Goal: Find contact information: Find contact information

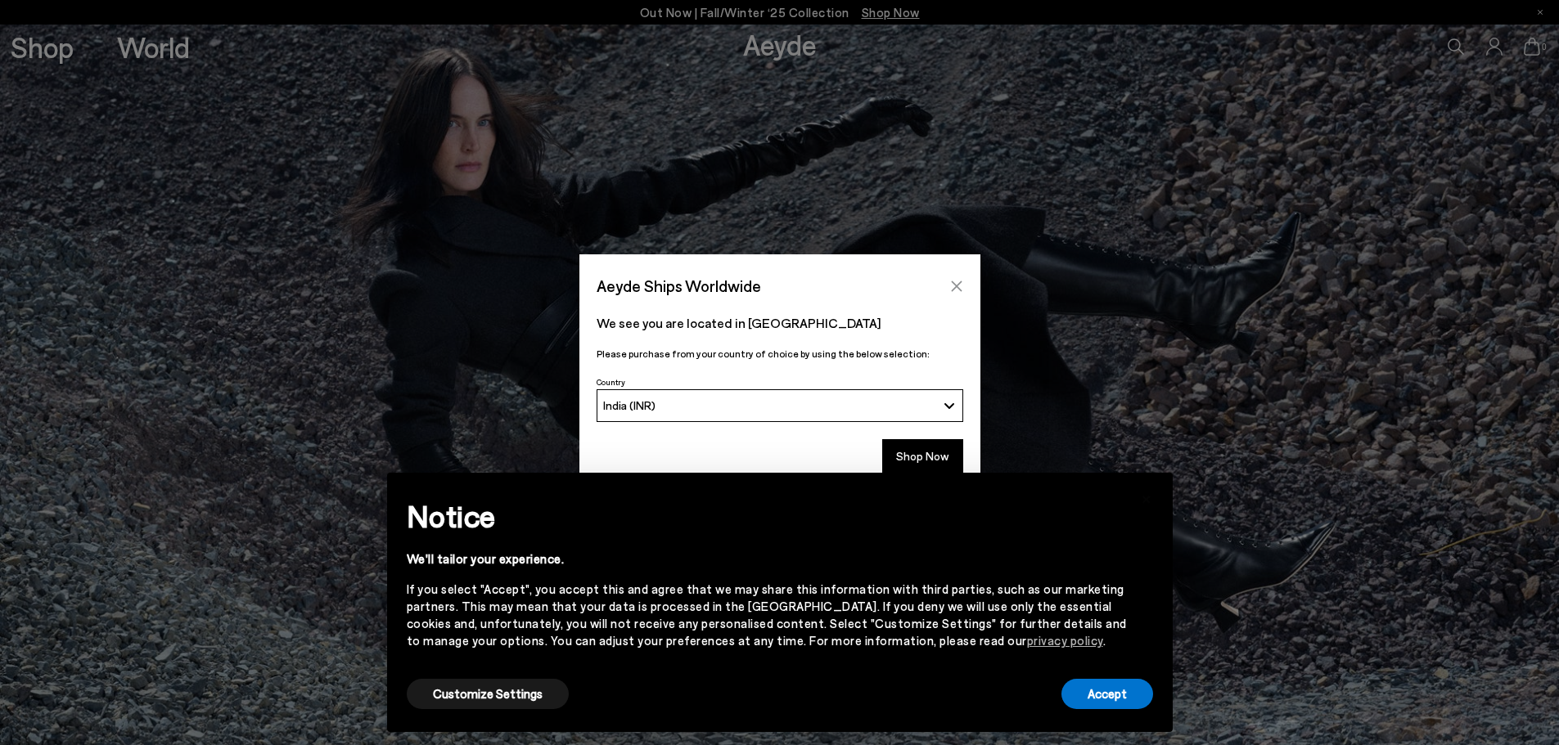
click at [956, 295] on button "Close" at bounding box center [956, 286] width 25 height 25
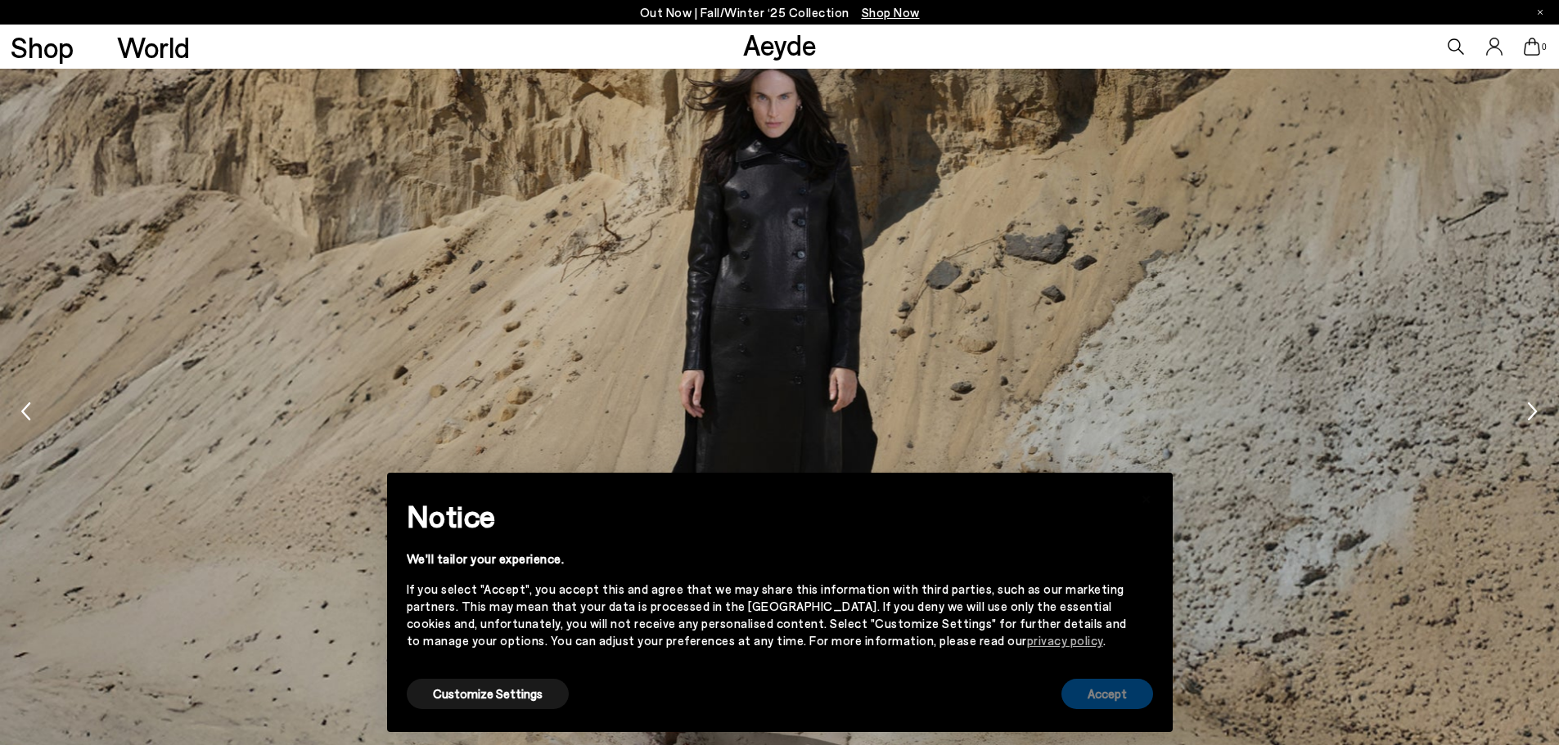
click at [1098, 700] on button "Accept" at bounding box center [1107, 694] width 92 height 30
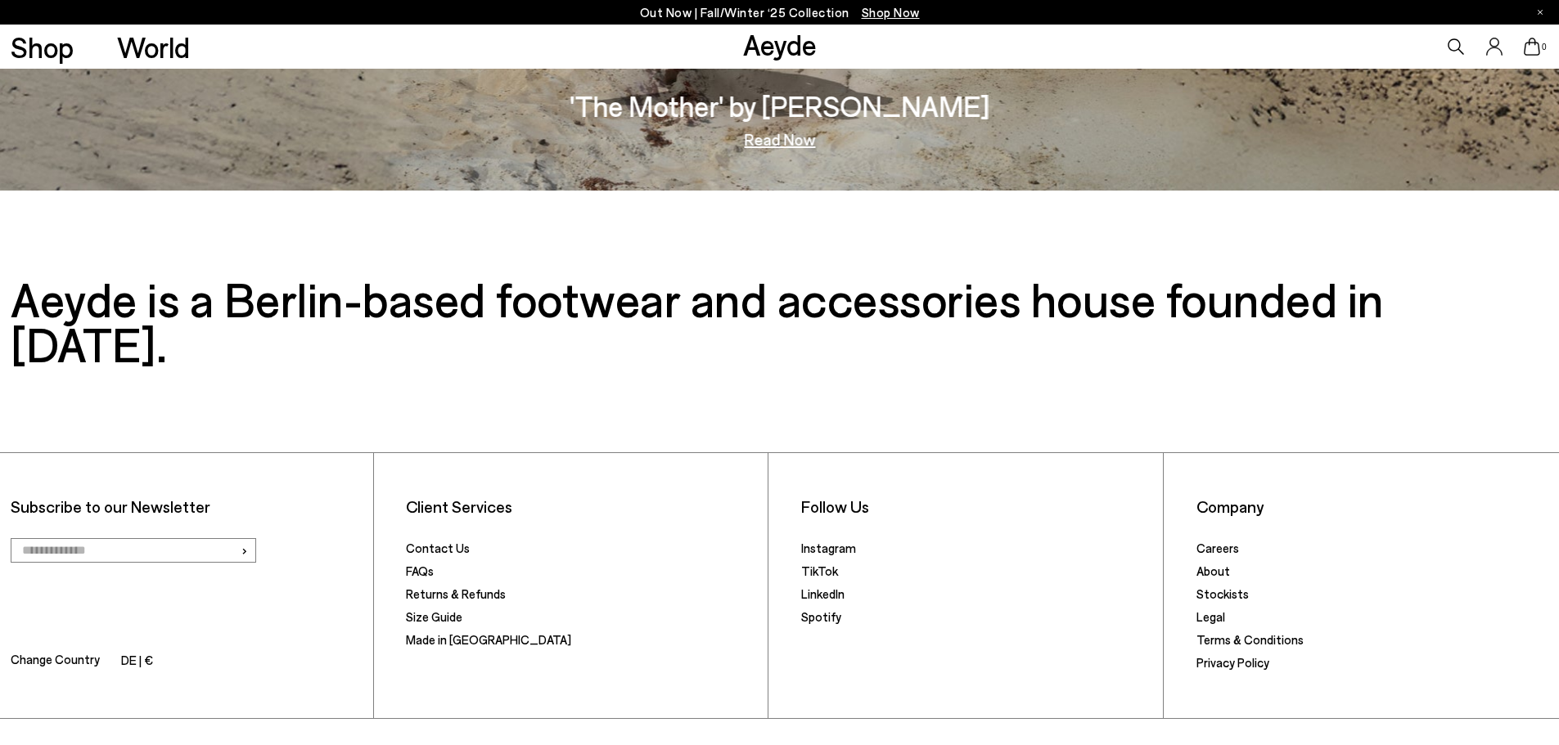
scroll to position [3395, 0]
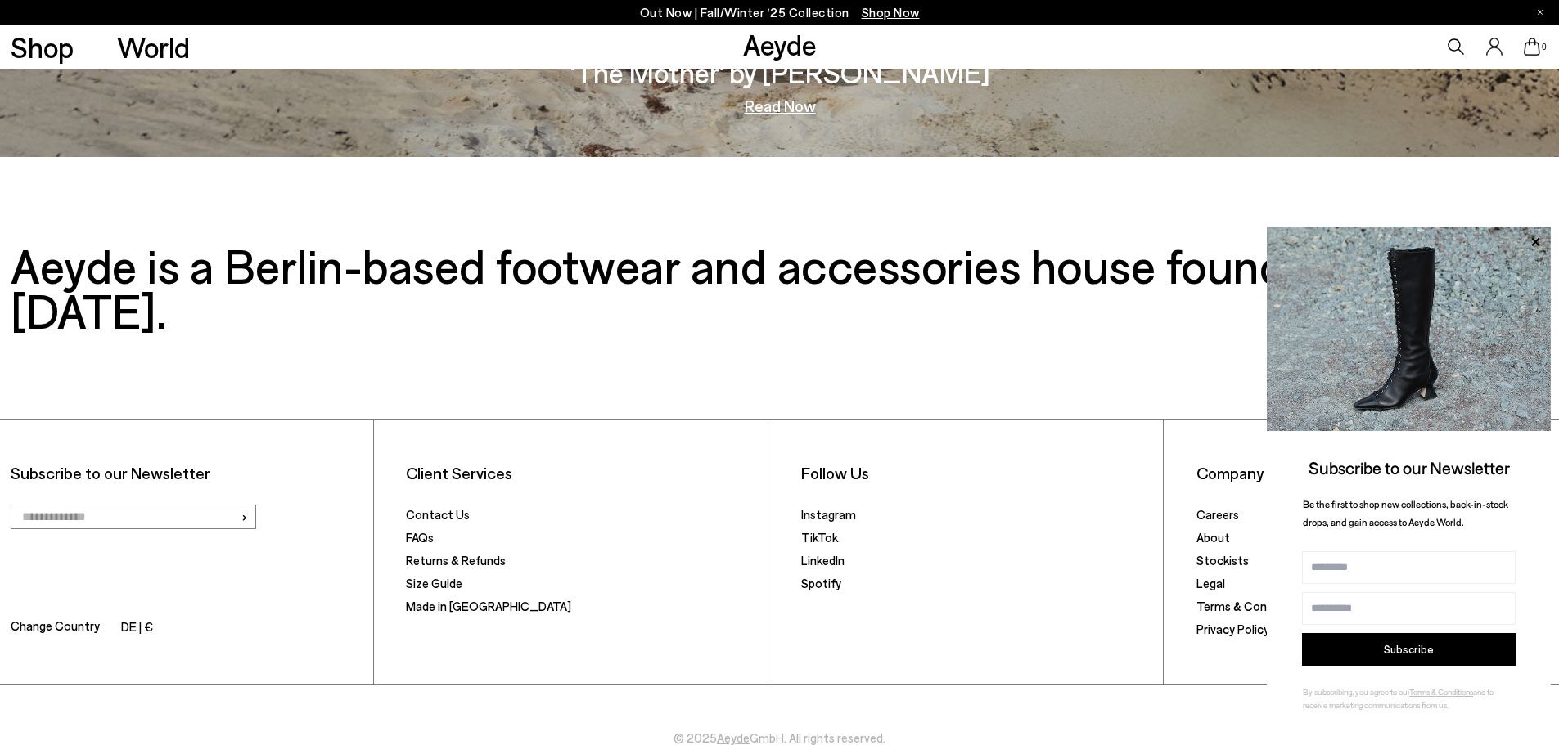
click at [446, 507] on link "Contact Us" at bounding box center [438, 514] width 64 height 15
click at [1393, 657] on button "Subscribe" at bounding box center [1409, 649] width 214 height 33
click at [899, 578] on div "Follow Us Instagram TikTok LinkedIn Spotify" at bounding box center [977, 552] width 374 height 265
click at [771, 52] on link "Aeyde" at bounding box center [780, 44] width 74 height 34
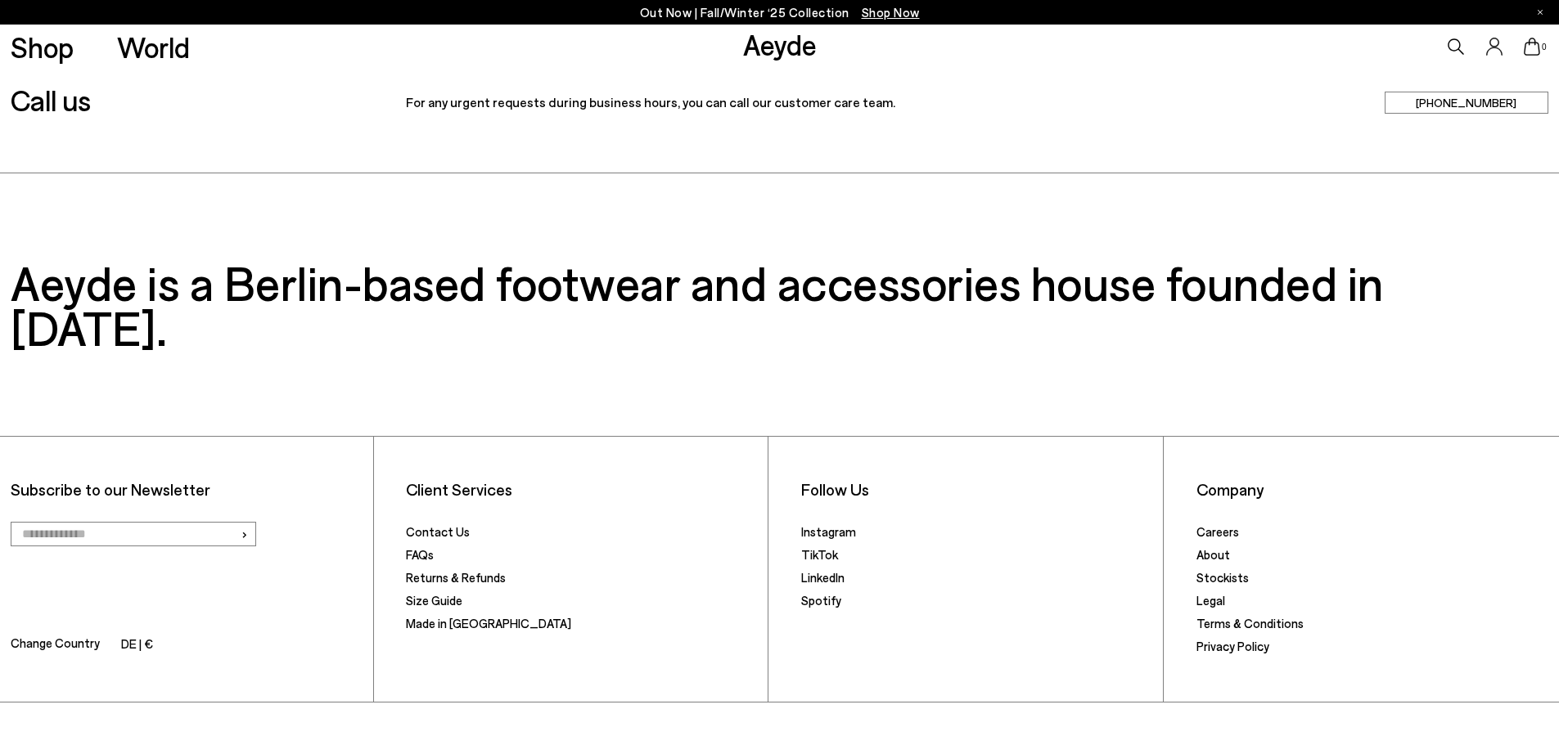
scroll to position [622, 0]
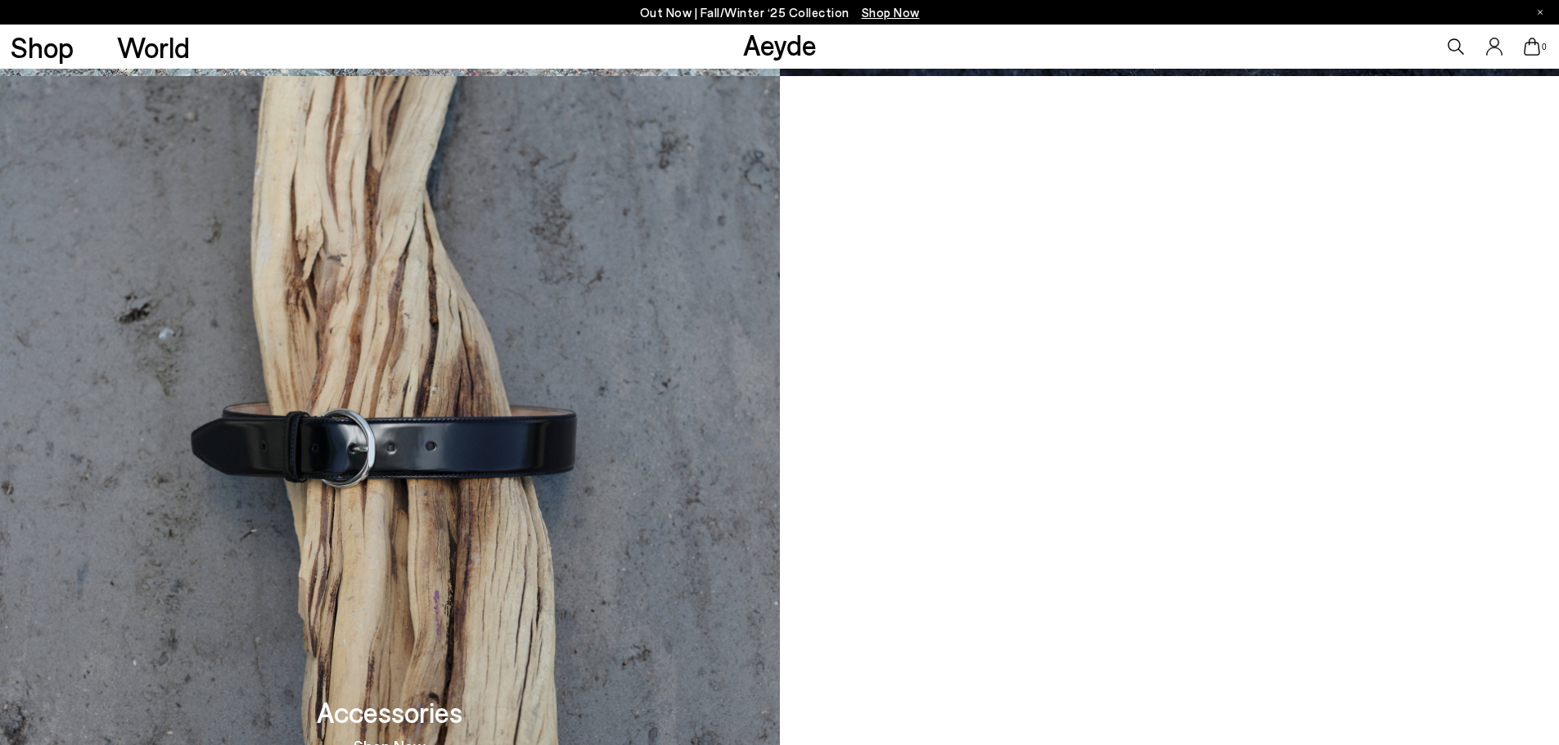
scroll to position [3395, 0]
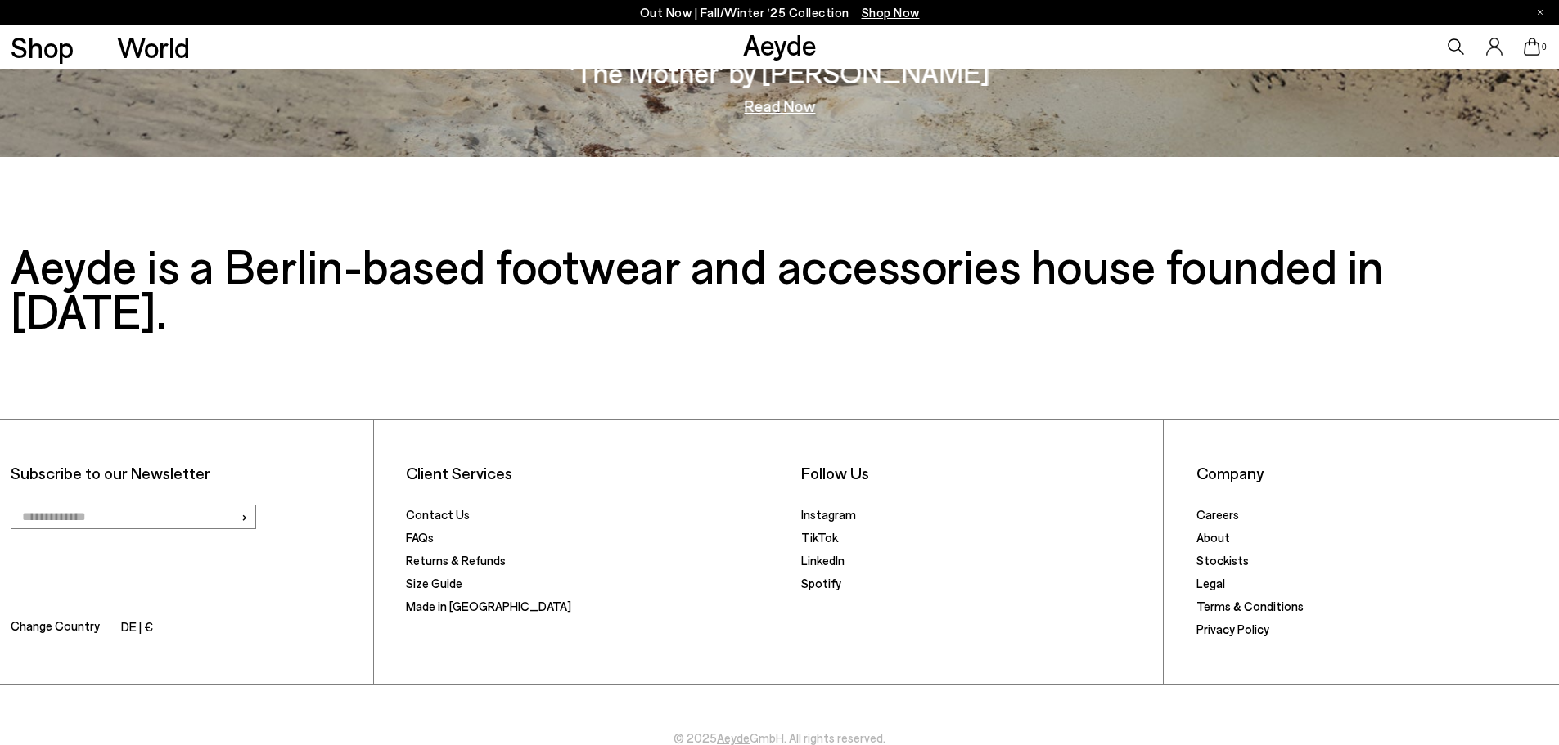
click at [440, 507] on link "Contact Us" at bounding box center [438, 514] width 64 height 15
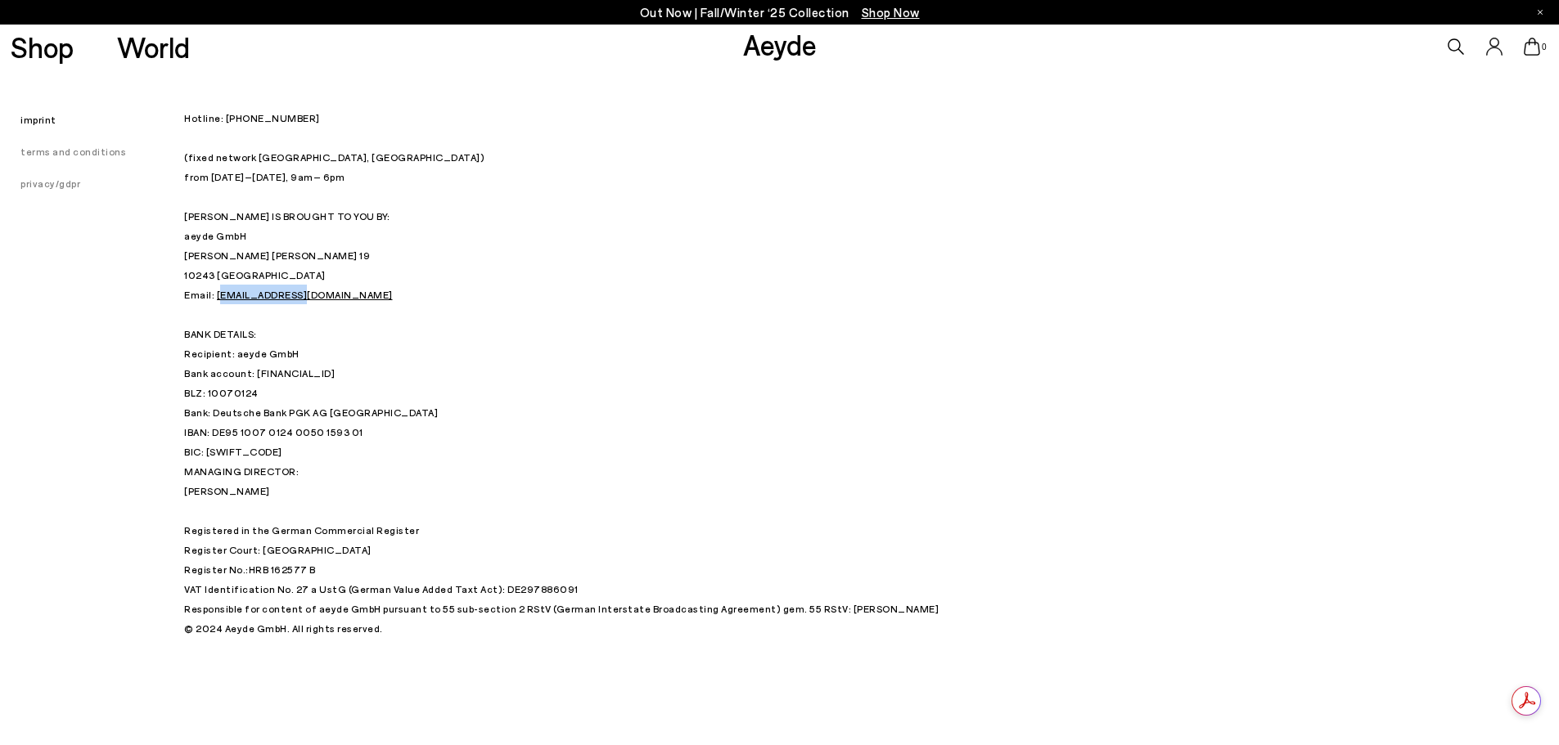
drag, startPoint x: 305, startPoint y: 293, endPoint x: 218, endPoint y: 297, distance: 87.6
click at [218, 297] on p "Hotline: [PHONE_NUMBER] (fixed network [GEOGRAPHIC_DATA], [GEOGRAPHIC_DATA]) fr…" at bounding box center [593, 284] width 818 height 353
copy link "[EMAIL_ADDRESS][DOMAIN_NAME]"
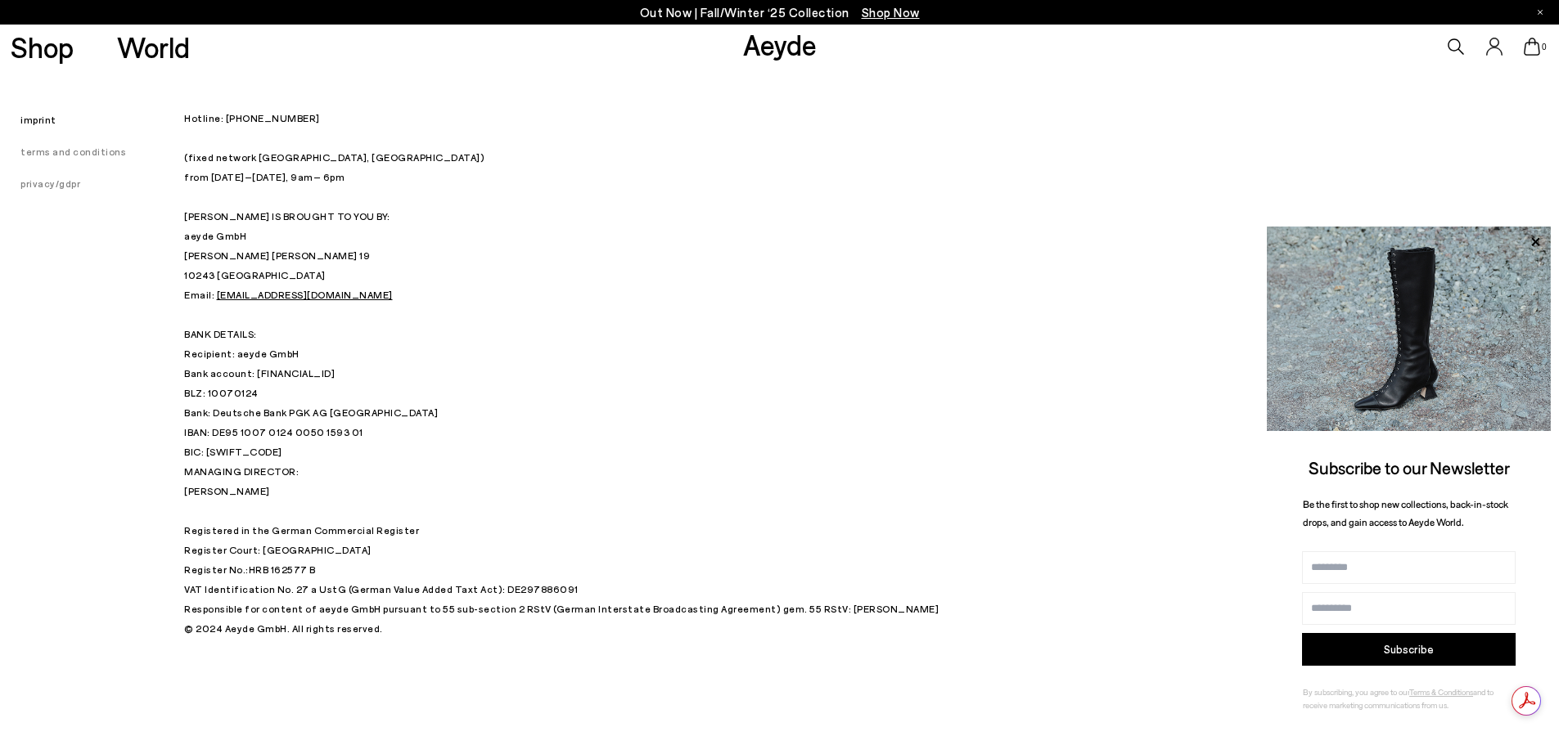
click at [407, 376] on p "Hotline: [PHONE_NUMBER] (fixed network [GEOGRAPHIC_DATA], [GEOGRAPHIC_DATA]) fr…" at bounding box center [593, 284] width 818 height 353
drag, startPoint x: 186, startPoint y: 214, endPoint x: 212, endPoint y: 214, distance: 26.2
click at [212, 214] on span "– 6pm AEYDE IS BROUGHT TO YOU BY: aeyde GmbH" at bounding box center [287, 206] width 206 height 70
click at [215, 218] on span "– 6pm AEYDE IS BROUGHT TO YOU BY: aeyde GmbH" at bounding box center [287, 206] width 206 height 70
